Goal: Information Seeking & Learning: Learn about a topic

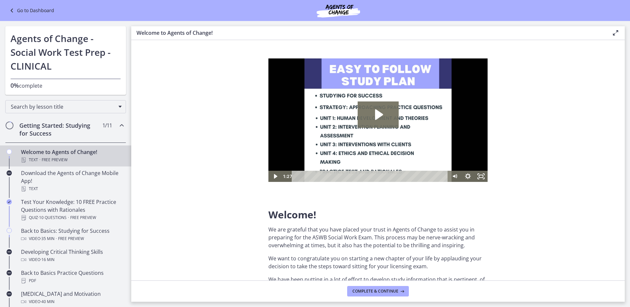
click at [28, 10] on link "Go to Dashboard" at bounding box center [31, 11] width 46 height 8
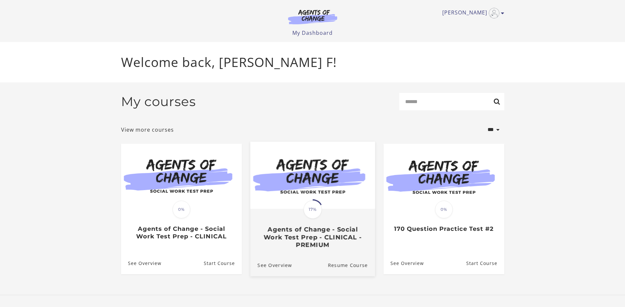
click at [313, 208] on span "17%" at bounding box center [312, 209] width 18 height 18
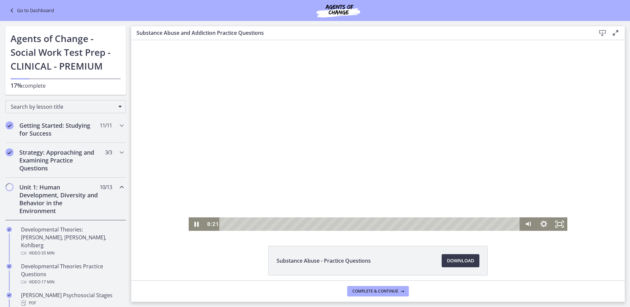
drag, startPoint x: 441, startPoint y: 222, endPoint x: 432, endPoint y: 225, distance: 9.6
click at [432, 225] on div "Playbar" at bounding box center [434, 224] width 4 height 4
drag, startPoint x: 432, startPoint y: 225, endPoint x: 435, endPoint y: 223, distance: 3.7
click at [435, 223] on div "Playbar" at bounding box center [436, 224] width 4 height 4
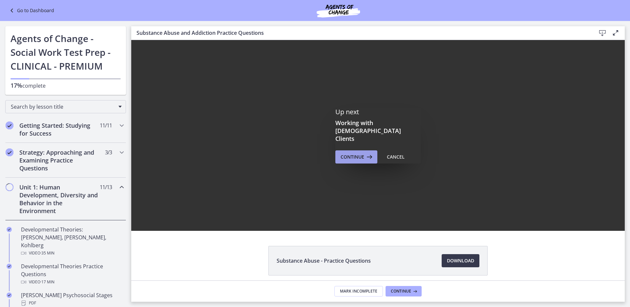
click at [352, 153] on span "Continue" at bounding box center [352, 157] width 24 height 8
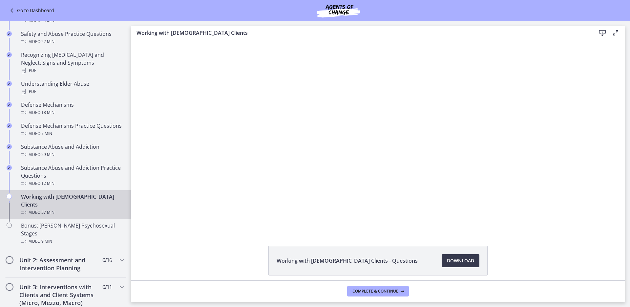
scroll to position [297, 0]
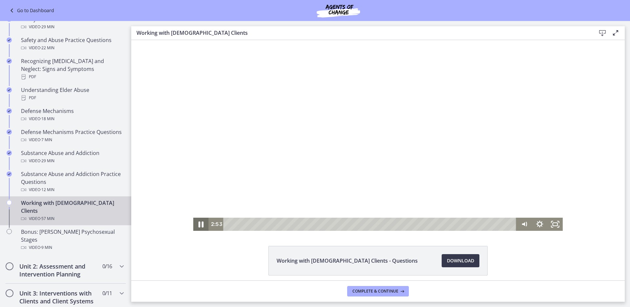
click at [198, 224] on icon "Pause" at bounding box center [200, 224] width 5 height 6
click at [468, 261] on span "Download Opens in a new window" at bounding box center [460, 261] width 27 height 8
click at [199, 224] on icon "Play Video" at bounding box center [201, 224] width 5 height 7
click at [584, 82] on div "Click for sound @keyframes VOLUME_SMALL_WAVE_FLASH { 0% { opacity: 0; } 33% { o…" at bounding box center [377, 135] width 493 height 191
drag, startPoint x: 520, startPoint y: 199, endPoint x: 520, endPoint y: 189, distance: 9.8
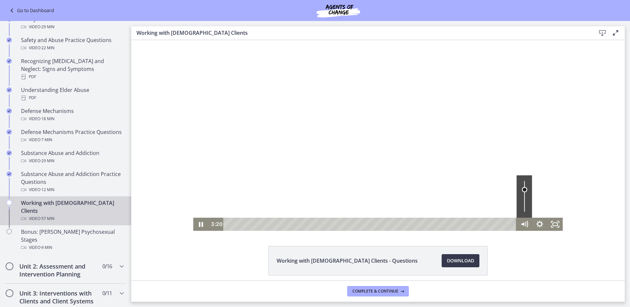
click at [522, 189] on div "Volume" at bounding box center [524, 189] width 5 height 5
click at [522, 192] on div "Volume" at bounding box center [524, 191] width 5 height 5
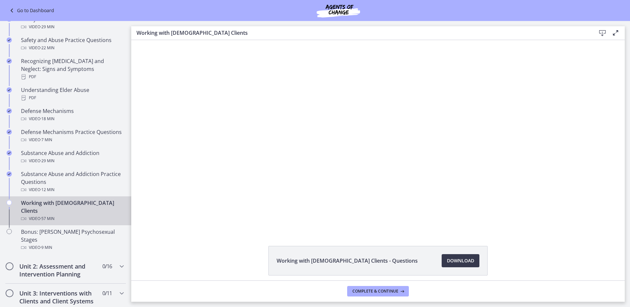
click at [595, 162] on div "Click for sound @keyframes VOLUME_SMALL_WAVE_FLASH { 0% { opacity: 0; } 33% { o…" at bounding box center [377, 135] width 493 height 191
click at [118, 262] on icon "Chapters" at bounding box center [122, 266] width 8 height 8
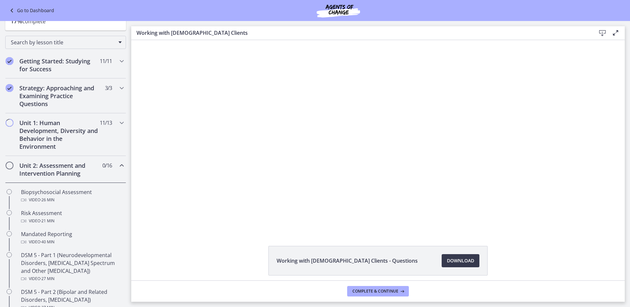
scroll to position [0, 0]
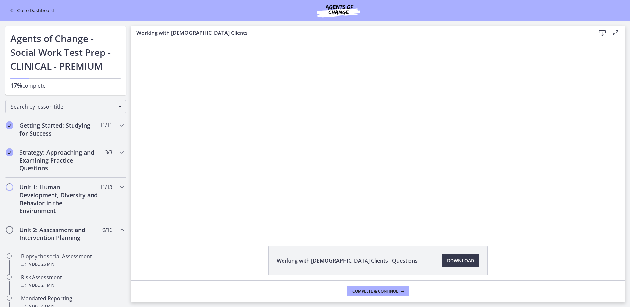
click at [118, 191] on span "Chapters" at bounding box center [122, 187] width 8 height 8
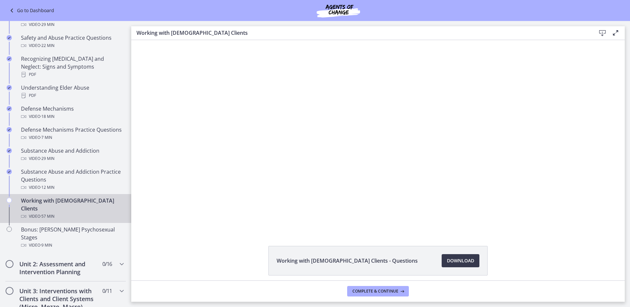
scroll to position [301, 0]
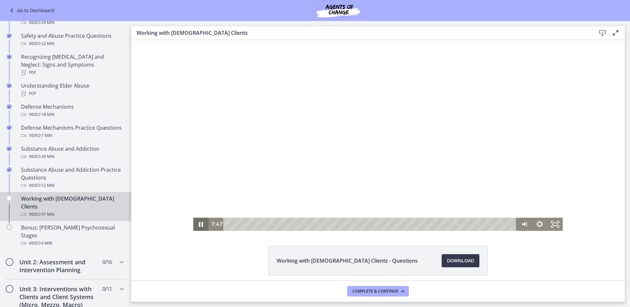
click at [199, 225] on icon "Pause" at bounding box center [200, 223] width 15 height 13
click at [199, 225] on icon "Play Video" at bounding box center [201, 224] width 5 height 7
